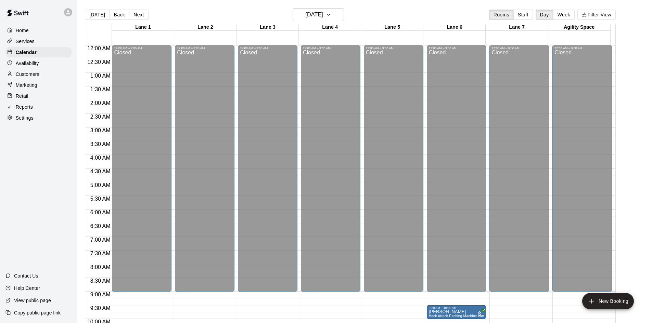
scroll to position [351, 0]
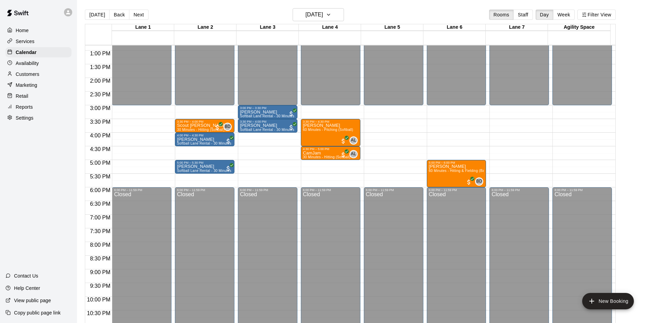
click at [37, 108] on div "Reports" at bounding box center [38, 107] width 66 height 10
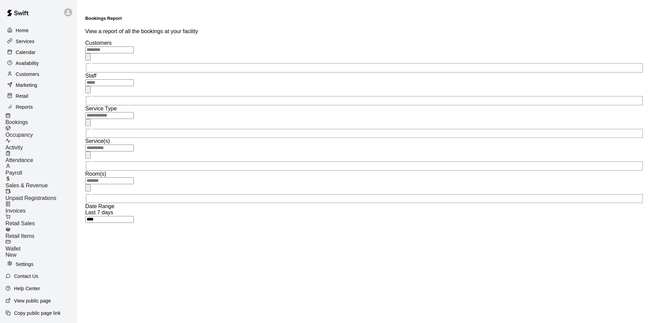
click at [39, 183] on span "Sales & Revenue" at bounding box center [26, 186] width 42 height 6
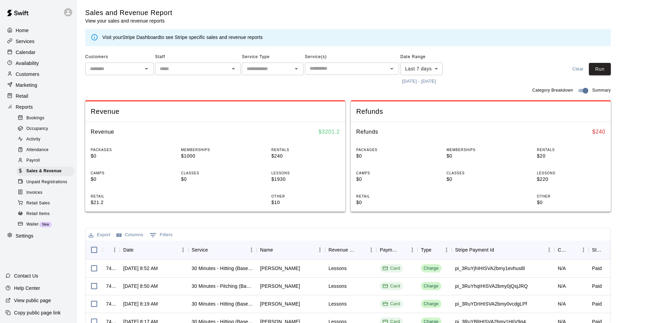
click at [403, 69] on body "Home Services Calendar Availability Customers Marketing Retail Reports Bookings…" at bounding box center [328, 235] width 657 height 470
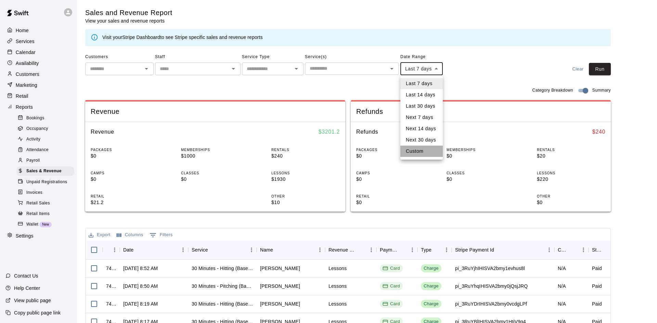
click at [424, 154] on li "Custom" at bounding box center [421, 151] width 42 height 11
type input "******"
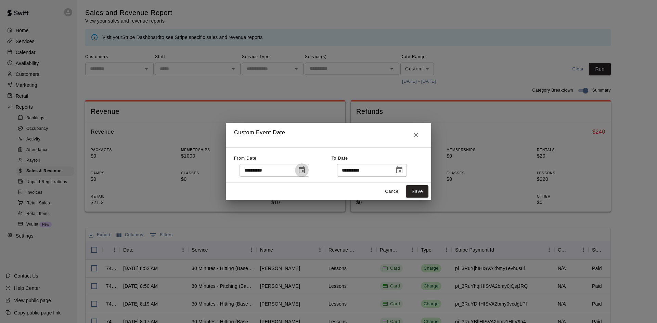
click at [306, 174] on icon "Choose date, selected date is Aug 3, 2025" at bounding box center [302, 170] width 8 height 8
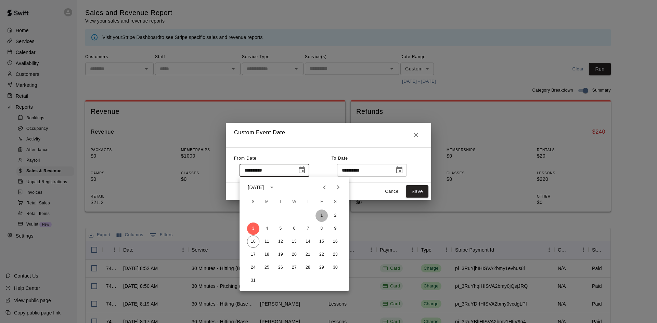
click at [324, 219] on button "1" at bounding box center [321, 216] width 12 height 12
type input "**********"
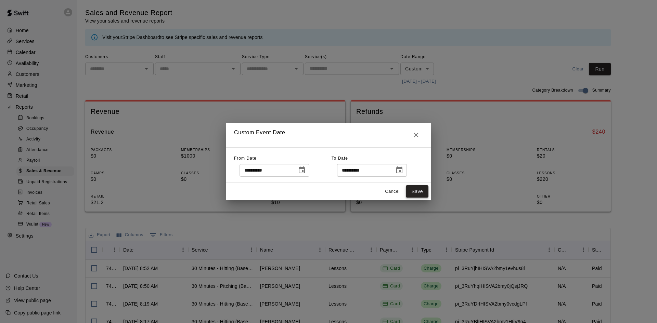
click at [420, 191] on button "Save" at bounding box center [417, 191] width 23 height 13
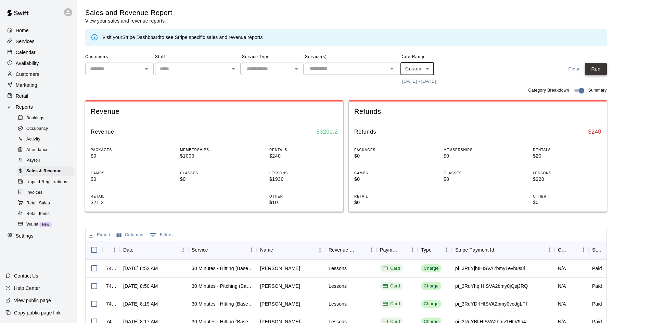
click at [601, 71] on button "Run" at bounding box center [596, 69] width 22 height 13
click at [52, 59] on div "Availability" at bounding box center [38, 63] width 66 height 10
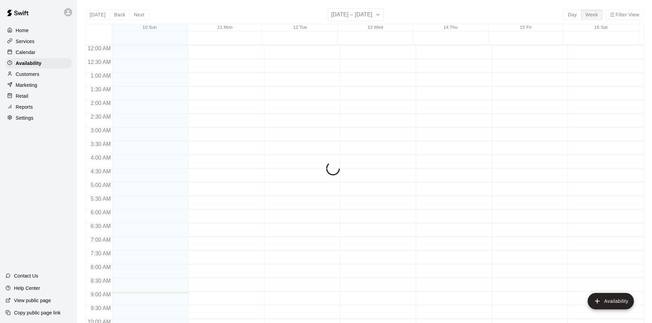
scroll to position [247, 0]
click at [51, 54] on div "Calendar" at bounding box center [38, 52] width 66 height 10
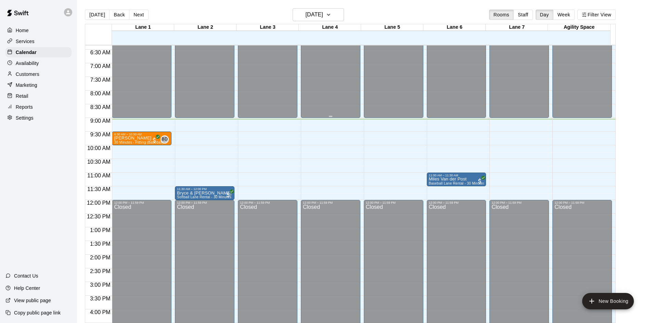
scroll to position [110, 0]
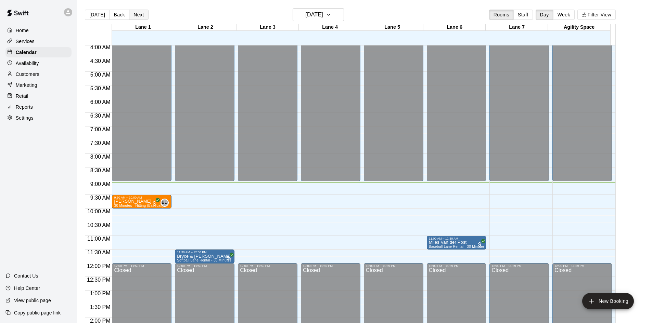
click at [142, 16] on button "Next" at bounding box center [138, 15] width 19 height 10
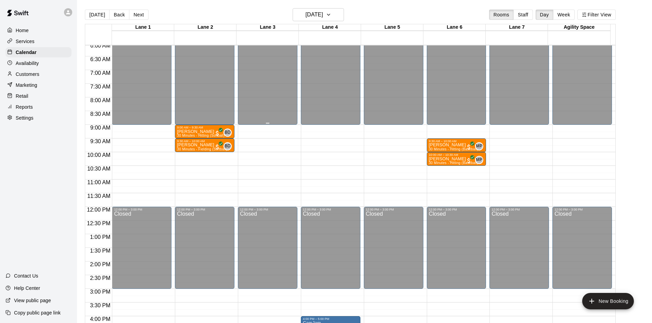
scroll to position [281, 0]
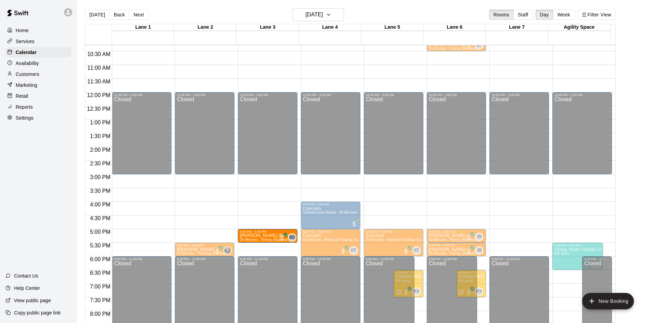
drag, startPoint x: 132, startPoint y: 237, endPoint x: 252, endPoint y: 243, distance: 120.5
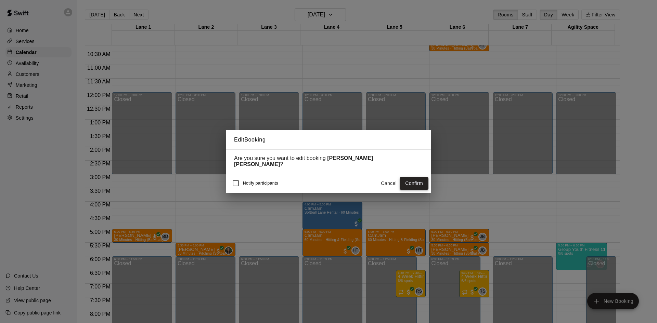
click at [410, 178] on button "Confirm" at bounding box center [413, 183] width 29 height 13
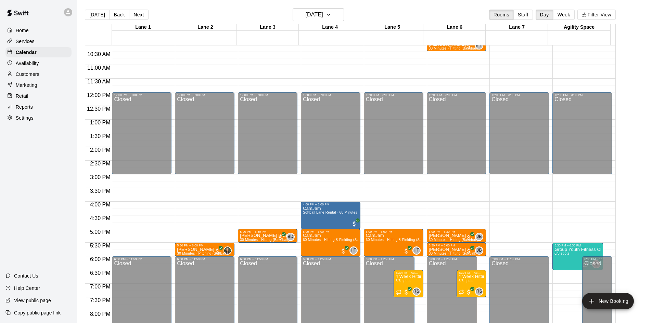
scroll to position [179, 0]
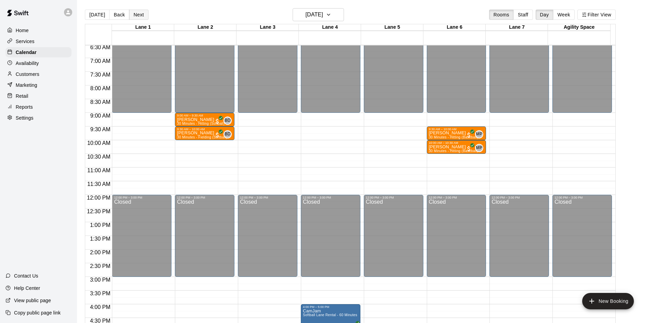
click at [135, 15] on button "Next" at bounding box center [138, 15] width 19 height 10
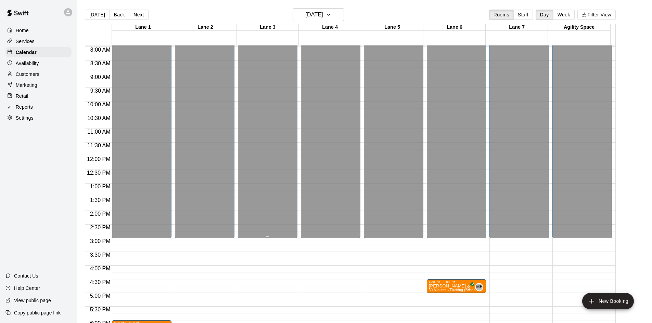
scroll to position [316, 0]
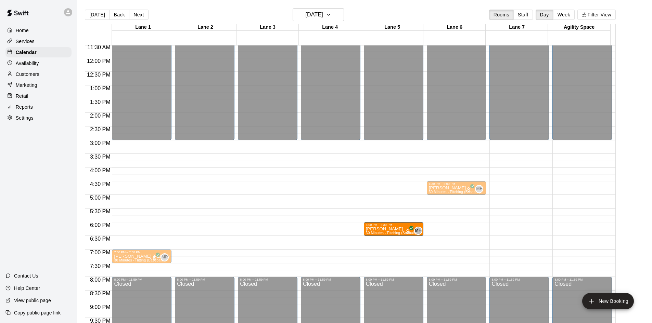
drag, startPoint x: 132, startPoint y: 231, endPoint x: 375, endPoint y: 234, distance: 242.5
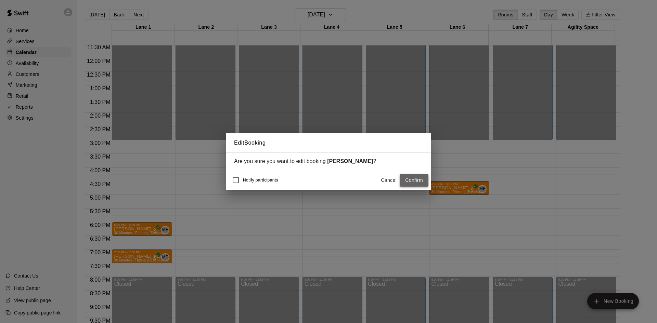
click at [420, 181] on button "Confirm" at bounding box center [413, 180] width 29 height 13
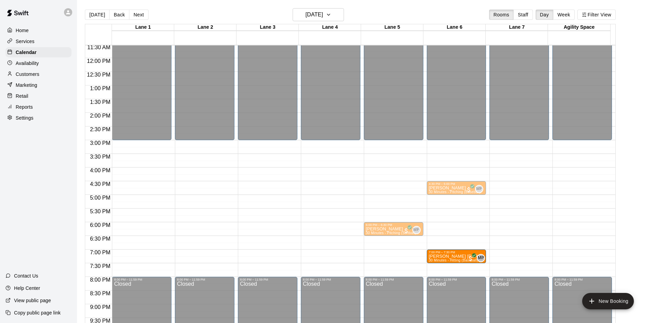
drag, startPoint x: 137, startPoint y: 258, endPoint x: 434, endPoint y: 259, distance: 296.5
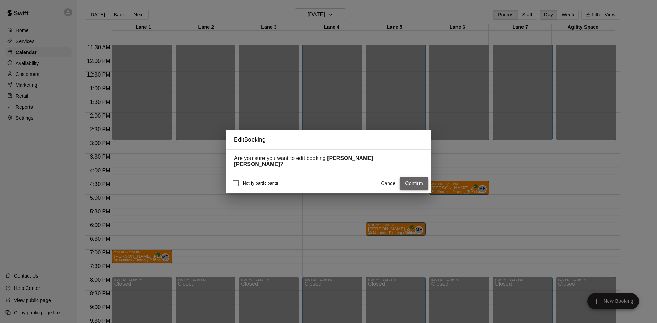
click at [409, 183] on button "Confirm" at bounding box center [413, 183] width 29 height 13
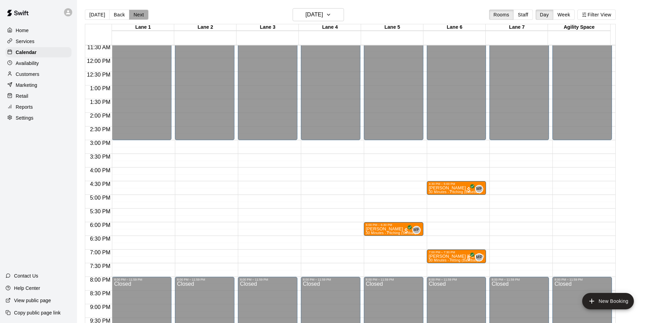
click at [136, 13] on button "Next" at bounding box center [138, 15] width 19 height 10
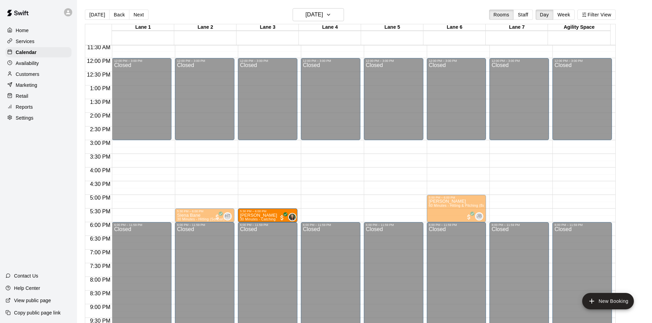
drag, startPoint x: 142, startPoint y: 217, endPoint x: 248, endPoint y: 218, distance: 106.0
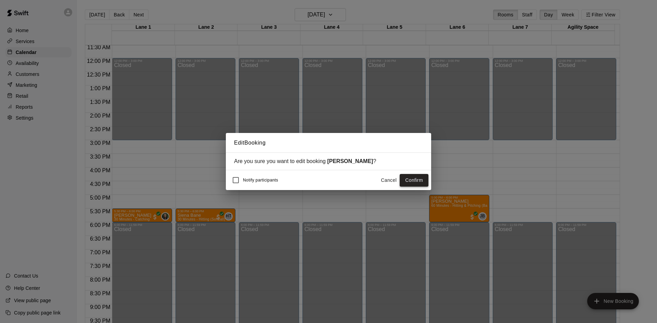
click at [412, 177] on button "Confirm" at bounding box center [413, 180] width 29 height 13
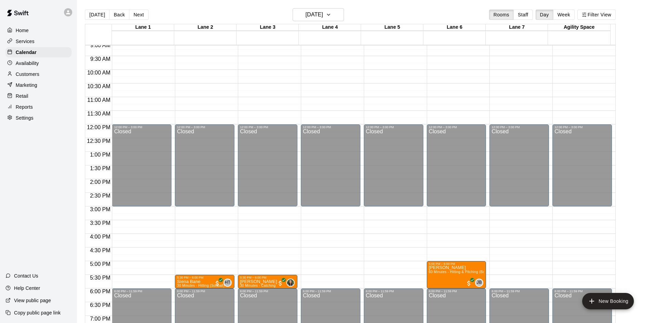
scroll to position [179, 0]
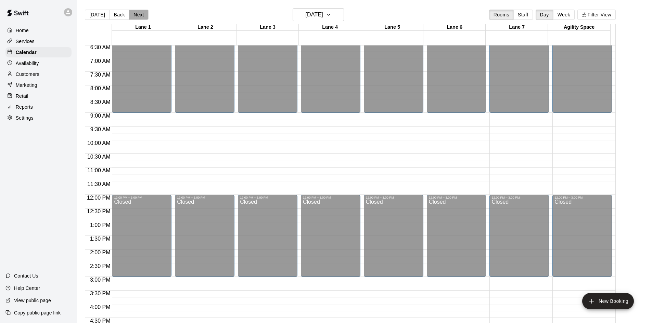
click at [143, 17] on button "Next" at bounding box center [138, 15] width 19 height 10
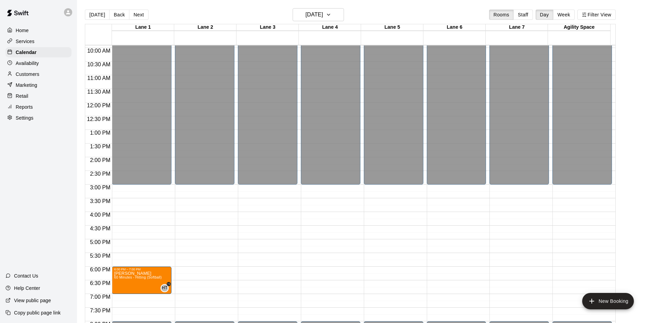
scroll to position [350, 0]
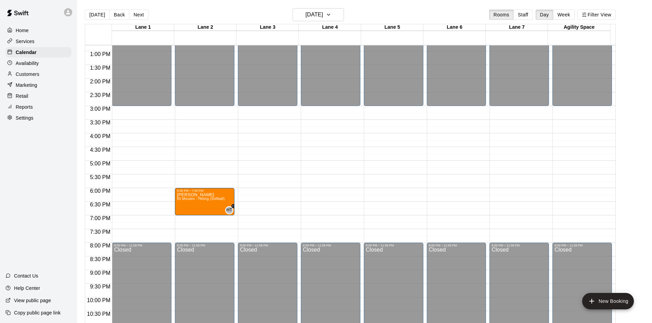
drag, startPoint x: 146, startPoint y: 205, endPoint x: 175, endPoint y: 207, distance: 29.2
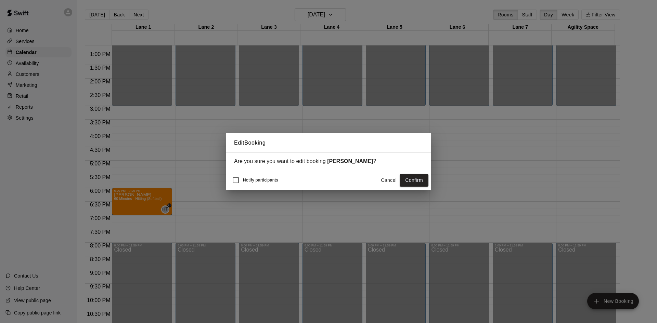
click at [418, 183] on button "Confirm" at bounding box center [413, 180] width 29 height 13
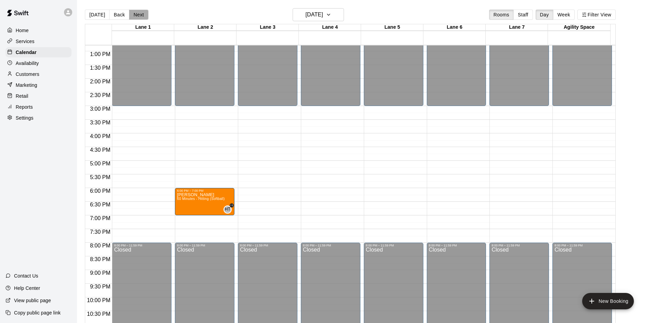
click at [134, 13] on button "Next" at bounding box center [138, 15] width 19 height 10
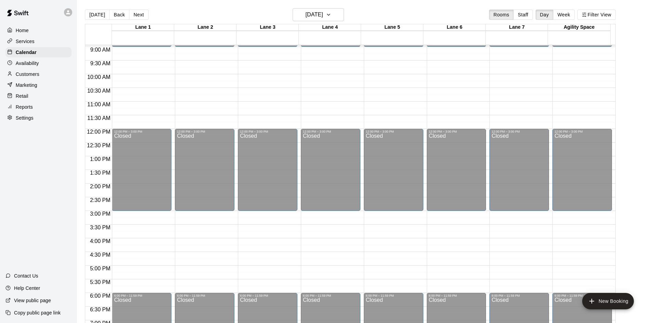
scroll to position [303, 0]
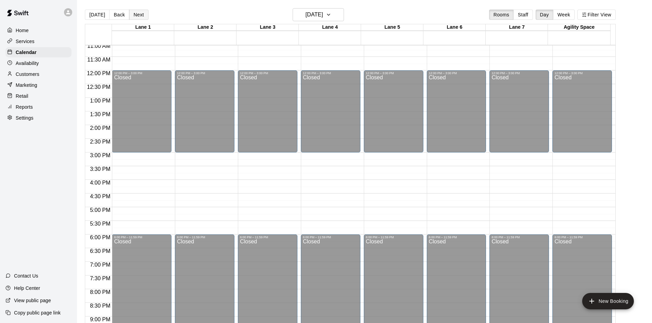
click at [142, 15] on button "Next" at bounding box center [138, 15] width 19 height 10
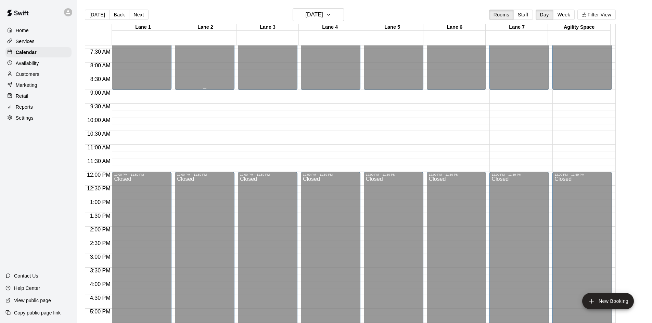
scroll to position [132, 0]
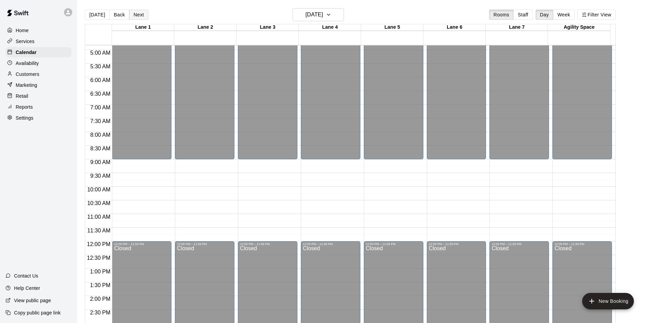
click at [136, 12] on button "Next" at bounding box center [138, 15] width 19 height 10
click at [142, 17] on button "Next" at bounding box center [138, 15] width 19 height 10
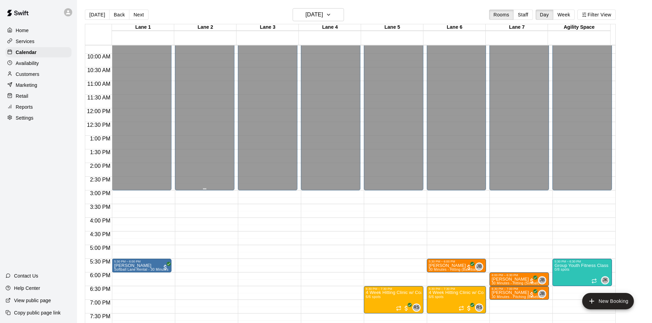
scroll to position [338, 0]
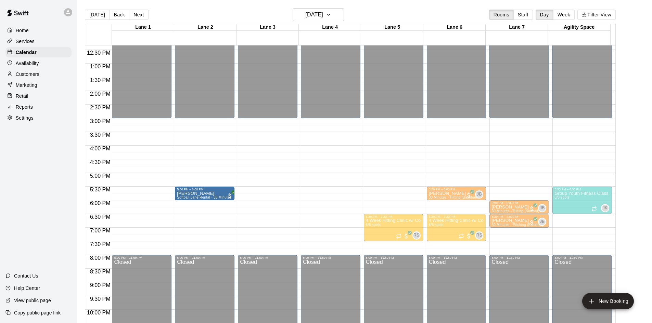
drag, startPoint x: 141, startPoint y: 192, endPoint x: 175, endPoint y: 195, distance: 34.3
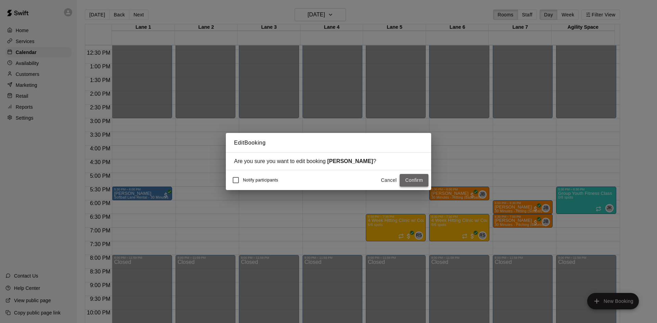
click at [410, 179] on button "Confirm" at bounding box center [413, 180] width 29 height 13
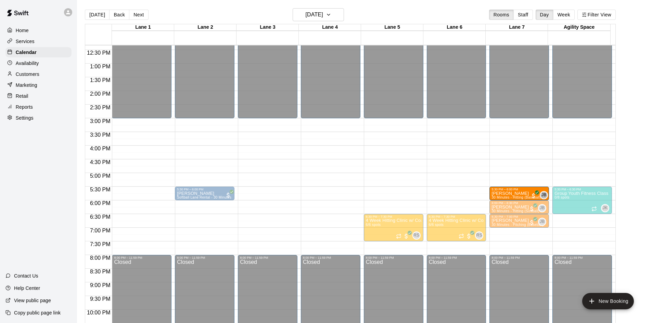
drag, startPoint x: 454, startPoint y: 194, endPoint x: 498, endPoint y: 196, distance: 44.2
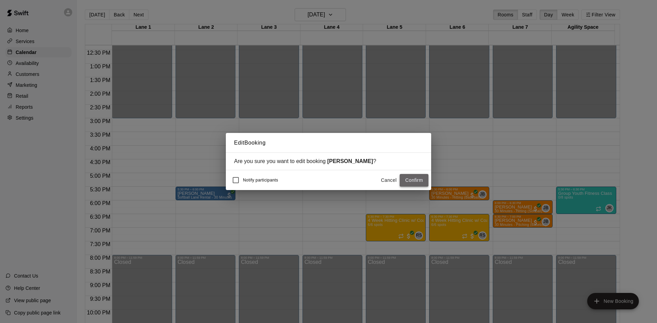
click at [414, 181] on button "Confirm" at bounding box center [413, 180] width 29 height 13
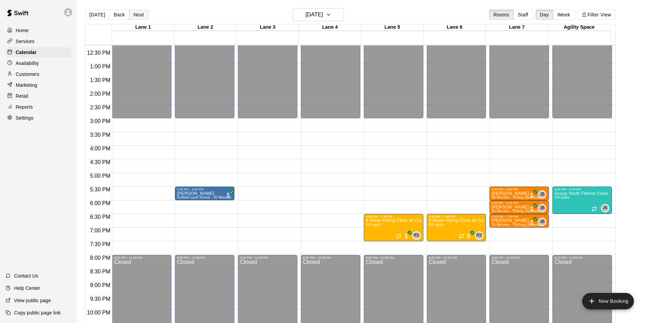
click at [134, 17] on button "Next" at bounding box center [138, 15] width 19 height 10
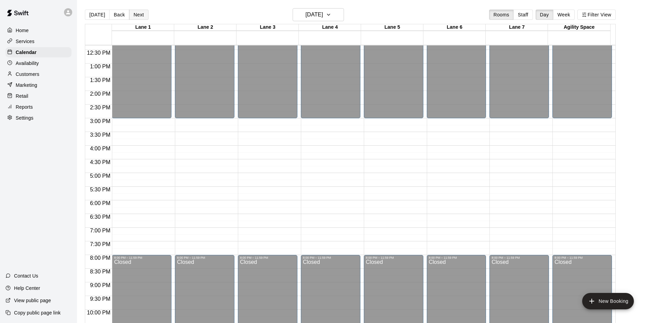
click at [134, 17] on button "Next" at bounding box center [138, 15] width 19 height 10
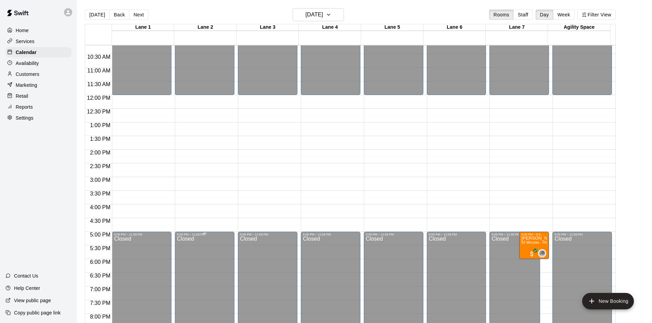
scroll to position [269, 0]
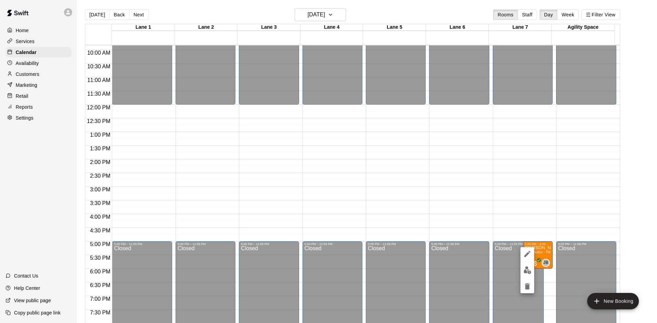
click at [516, 208] on div at bounding box center [328, 161] width 657 height 323
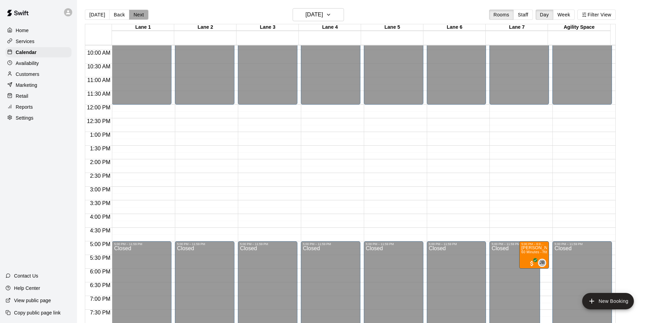
click at [135, 15] on button "Next" at bounding box center [138, 15] width 19 height 10
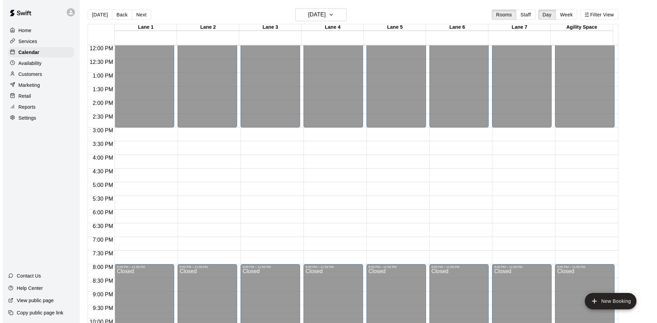
scroll to position [372, 0]
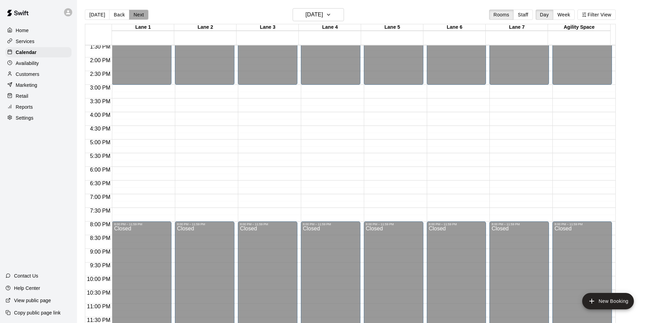
click at [140, 16] on button "Next" at bounding box center [138, 15] width 19 height 10
click at [323, 17] on h6 "[DATE]" at bounding box center [313, 15] width 17 height 10
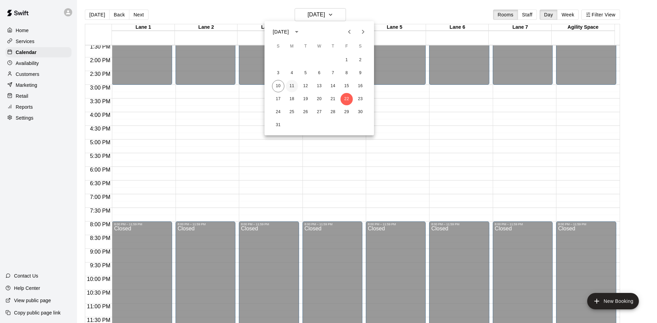
click at [290, 86] on button "11" at bounding box center [292, 86] width 12 height 12
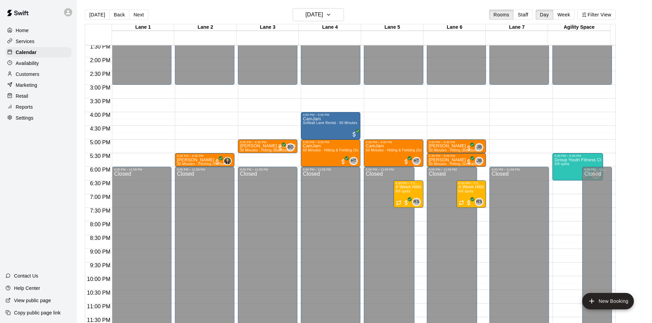
click at [264, 106] on div "12:00 AM – 9:00 AM Closed 12:00 PM – 3:00 PM Closed 5:00 PM – 5:30 PM [PERSON_N…" at bounding box center [268, 2] width 60 height 657
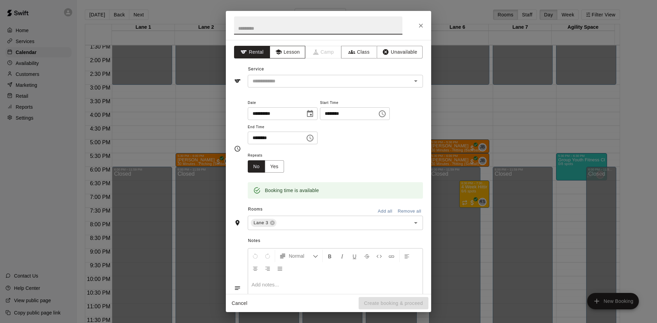
click at [293, 51] on button "Lesson" at bounding box center [288, 52] width 36 height 13
click at [411, 81] on icon "Open" at bounding box center [415, 81] width 8 height 8
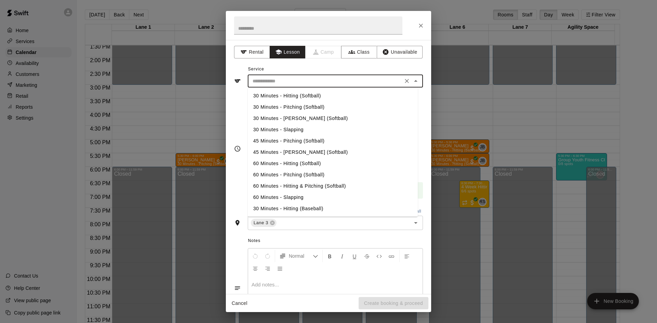
click at [317, 107] on li "30 Minutes - Pitching (Softball)" at bounding box center [333, 107] width 170 height 11
type input "**********"
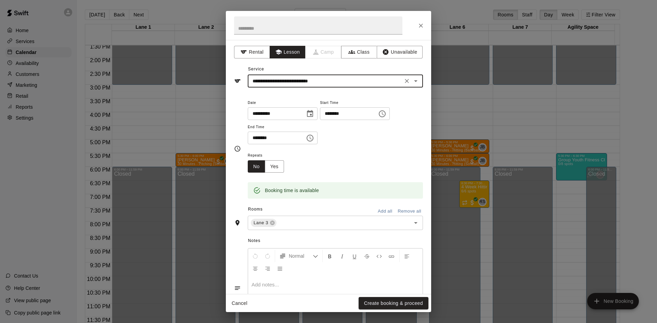
click at [390, 114] on div "******** ​" at bounding box center [355, 113] width 70 height 13
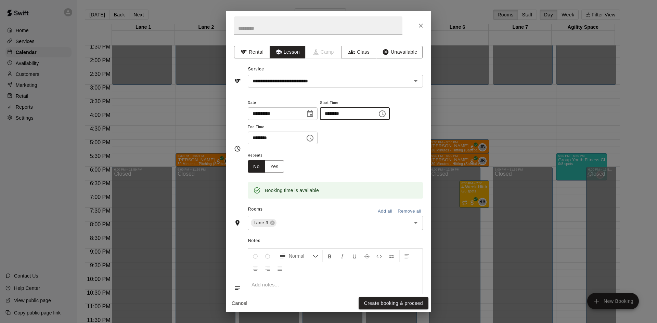
click at [358, 113] on input "********" at bounding box center [346, 113] width 53 height 13
click at [386, 116] on icon "Choose time, selected time is 3:45 PM" at bounding box center [382, 114] width 8 height 8
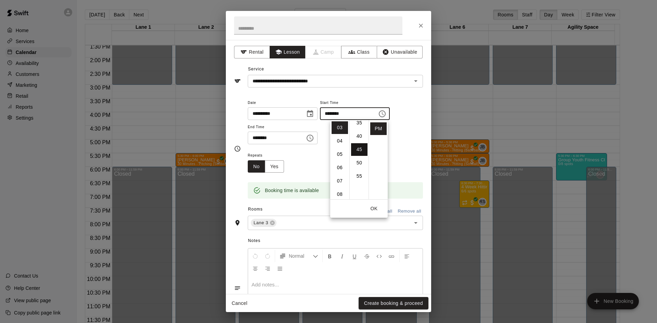
scroll to position [86, 0]
click at [359, 123] on li "30" at bounding box center [359, 122] width 16 height 13
type input "********"
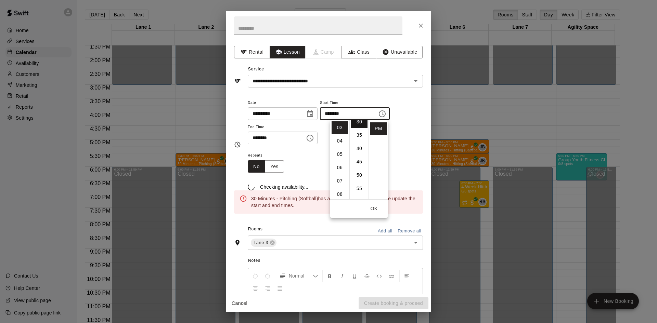
scroll to position [80, 0]
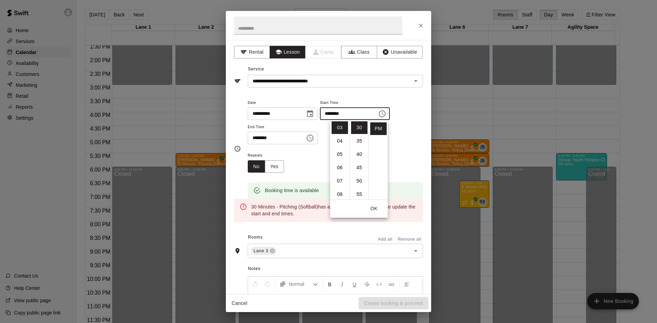
click at [311, 136] on div "******** ​" at bounding box center [283, 138] width 70 height 13
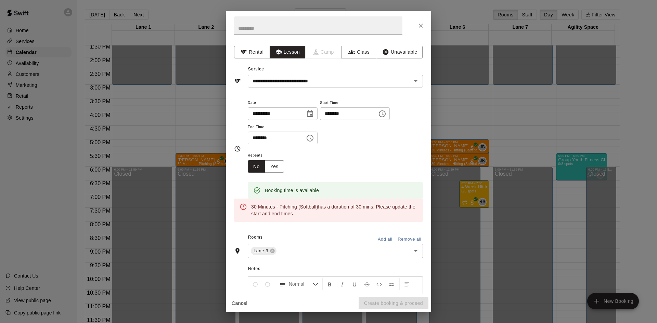
click at [312, 139] on icon "Choose time, selected time is 4:15 PM" at bounding box center [311, 137] width 2 height 3
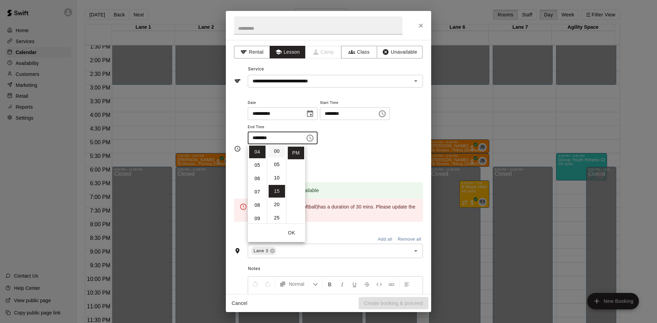
scroll to position [0, 0]
click at [275, 155] on li "00" at bounding box center [276, 152] width 16 height 13
type input "********"
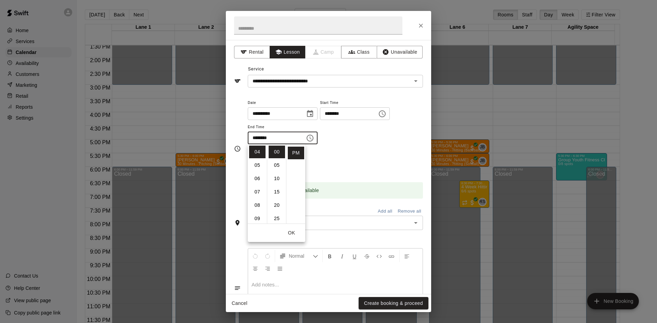
click at [349, 143] on div "**********" at bounding box center [335, 122] width 175 height 46
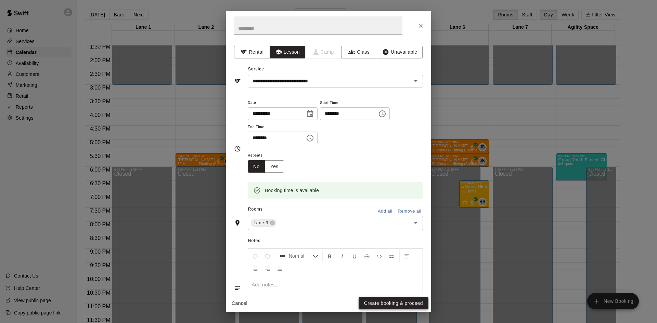
click at [381, 302] on button "Create booking & proceed" at bounding box center [393, 303] width 70 height 13
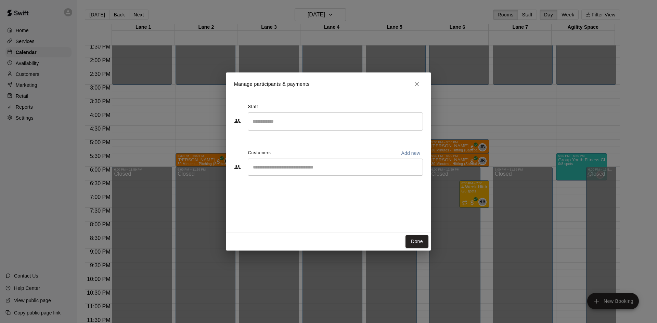
click at [266, 123] on input "Search staff" at bounding box center [335, 122] width 169 height 12
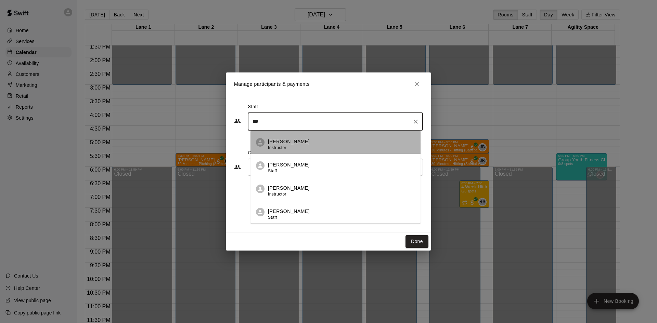
click at [294, 145] on p "[PERSON_NAME]" at bounding box center [289, 141] width 42 height 7
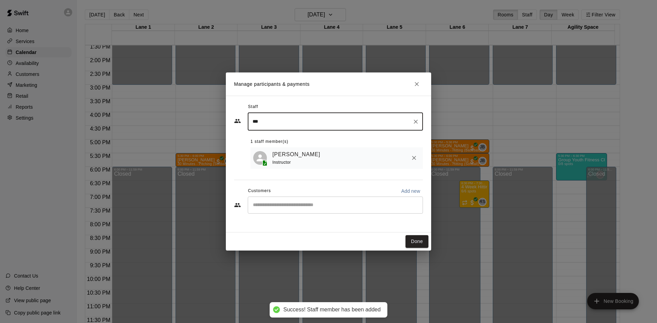
type input "***"
click at [286, 206] on input "Start typing to search customers..." at bounding box center [335, 205] width 169 height 7
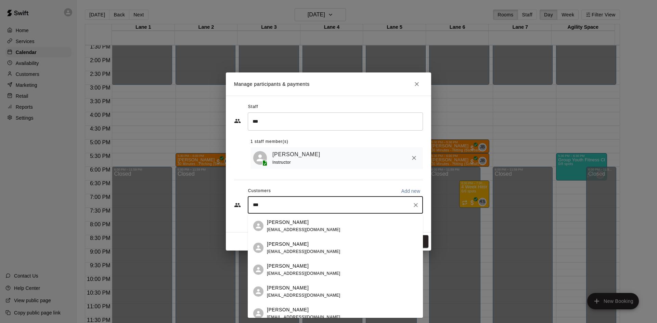
scroll to position [68, 0]
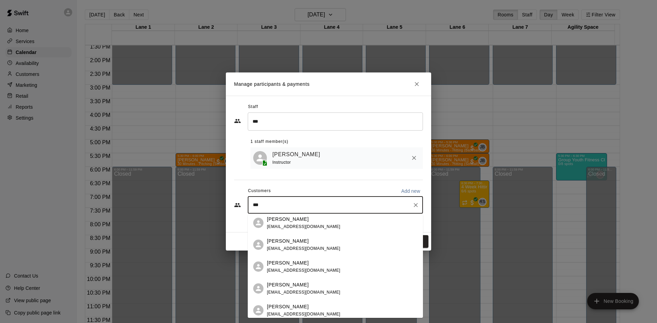
click at [284, 204] on input "***" at bounding box center [330, 205] width 159 height 7
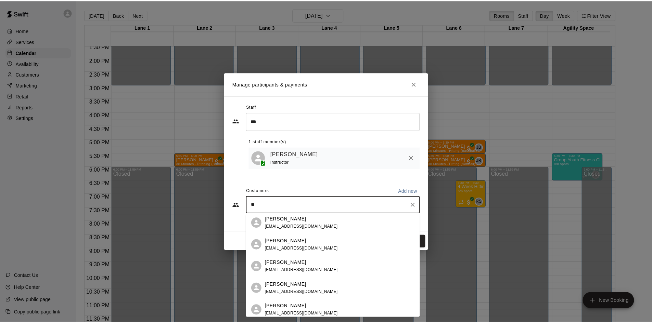
scroll to position [0, 0]
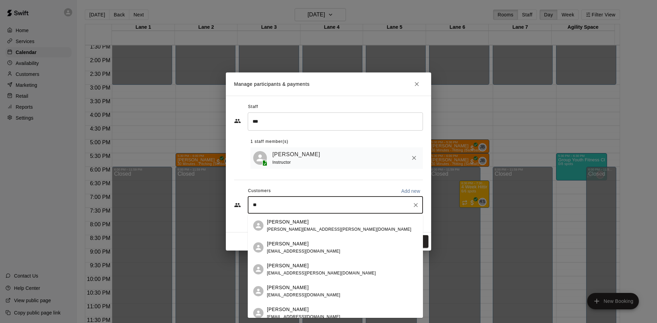
type input "*"
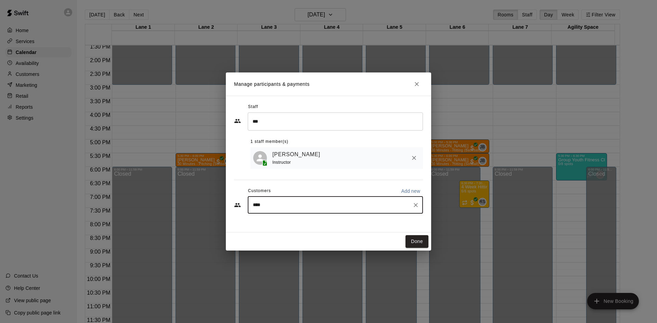
type input "*****"
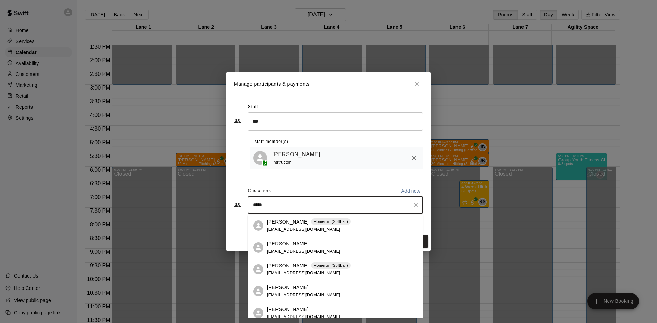
click at [281, 291] on div "[PERSON_NAME] [EMAIL_ADDRESS][DOMAIN_NAME]" at bounding box center [304, 291] width 74 height 15
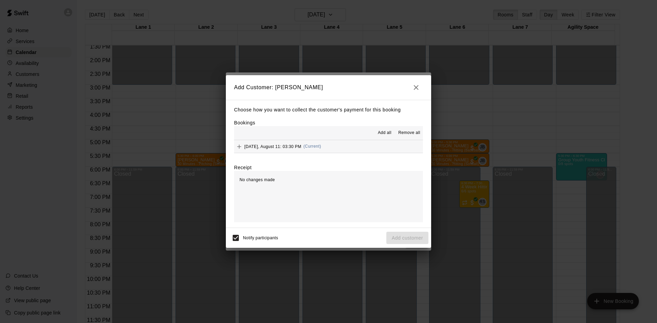
click at [284, 148] on span "[DATE], August 11: 03:30 PM" at bounding box center [272, 146] width 57 height 5
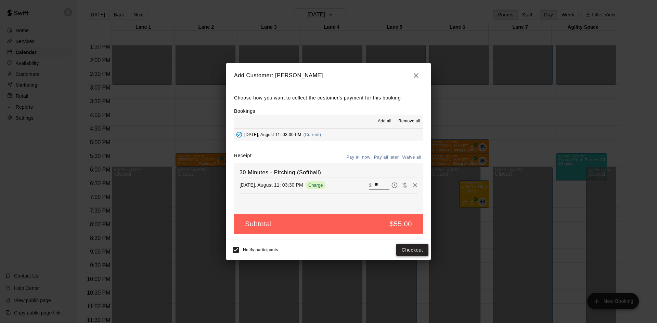
click at [411, 251] on button "Checkout" at bounding box center [412, 250] width 32 height 13
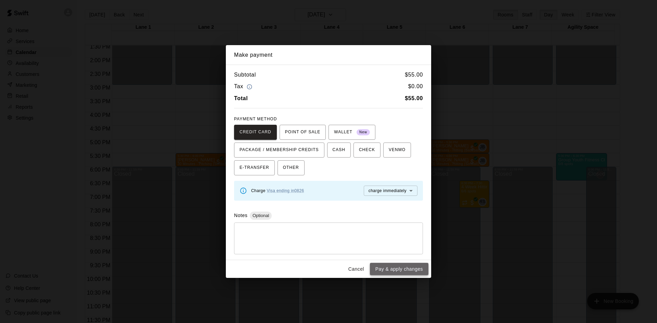
click at [403, 270] on button "Pay & apply changes" at bounding box center [399, 269] width 58 height 13
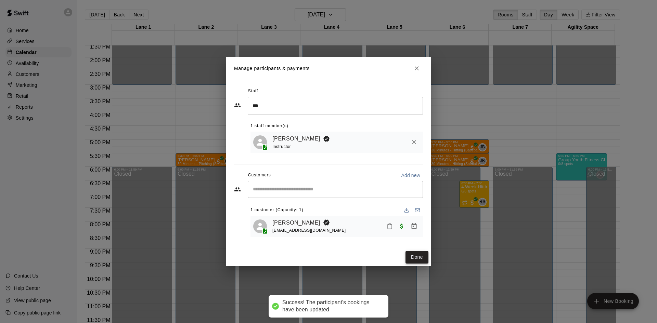
click at [409, 260] on button "Done" at bounding box center [416, 257] width 23 height 13
